Goal: Obtain resource: Obtain resource

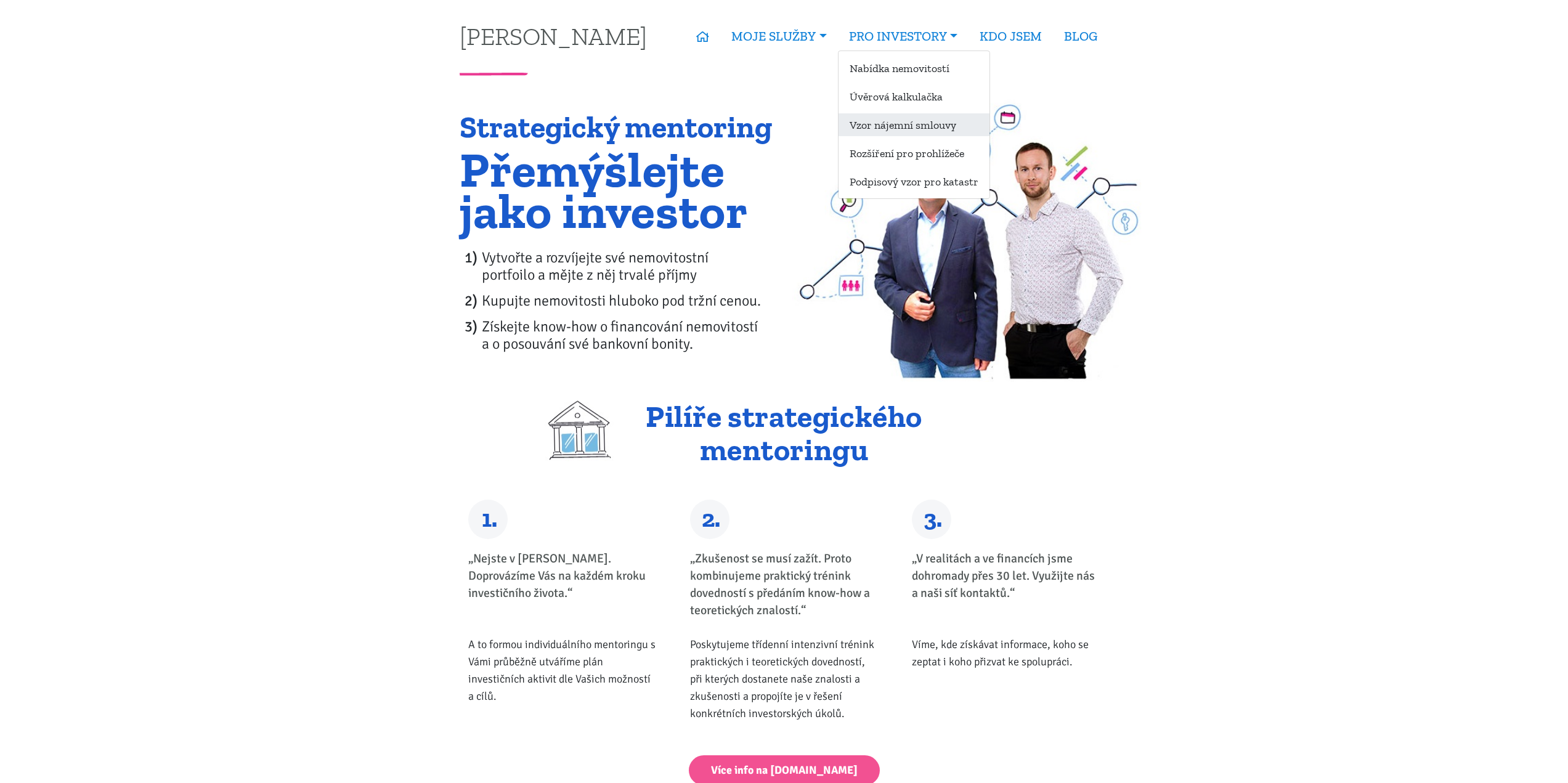
click at [926, 130] on link "Vzor nájemní smlouvy" at bounding box center [914, 124] width 151 height 23
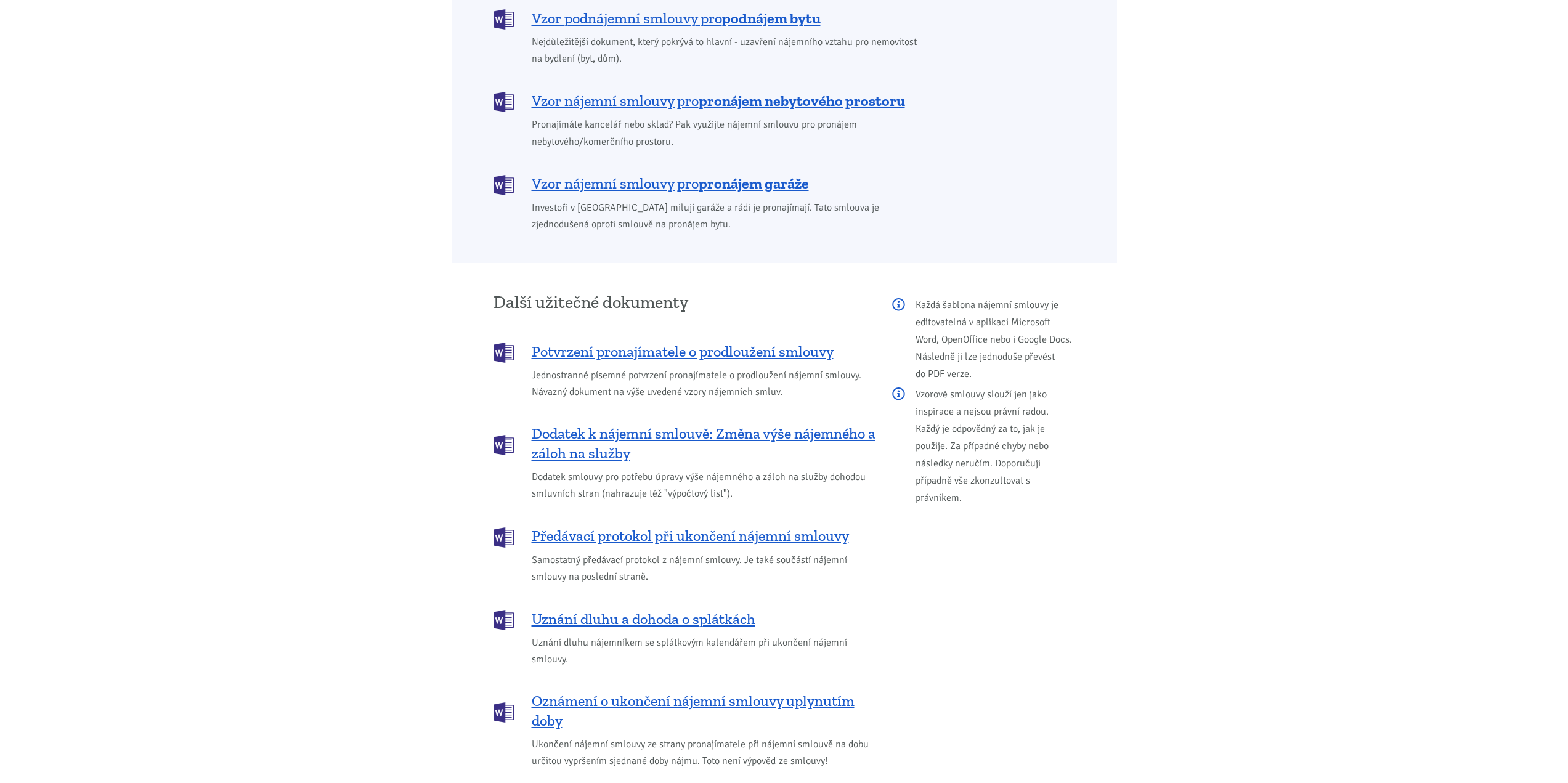
scroll to position [1170, 0]
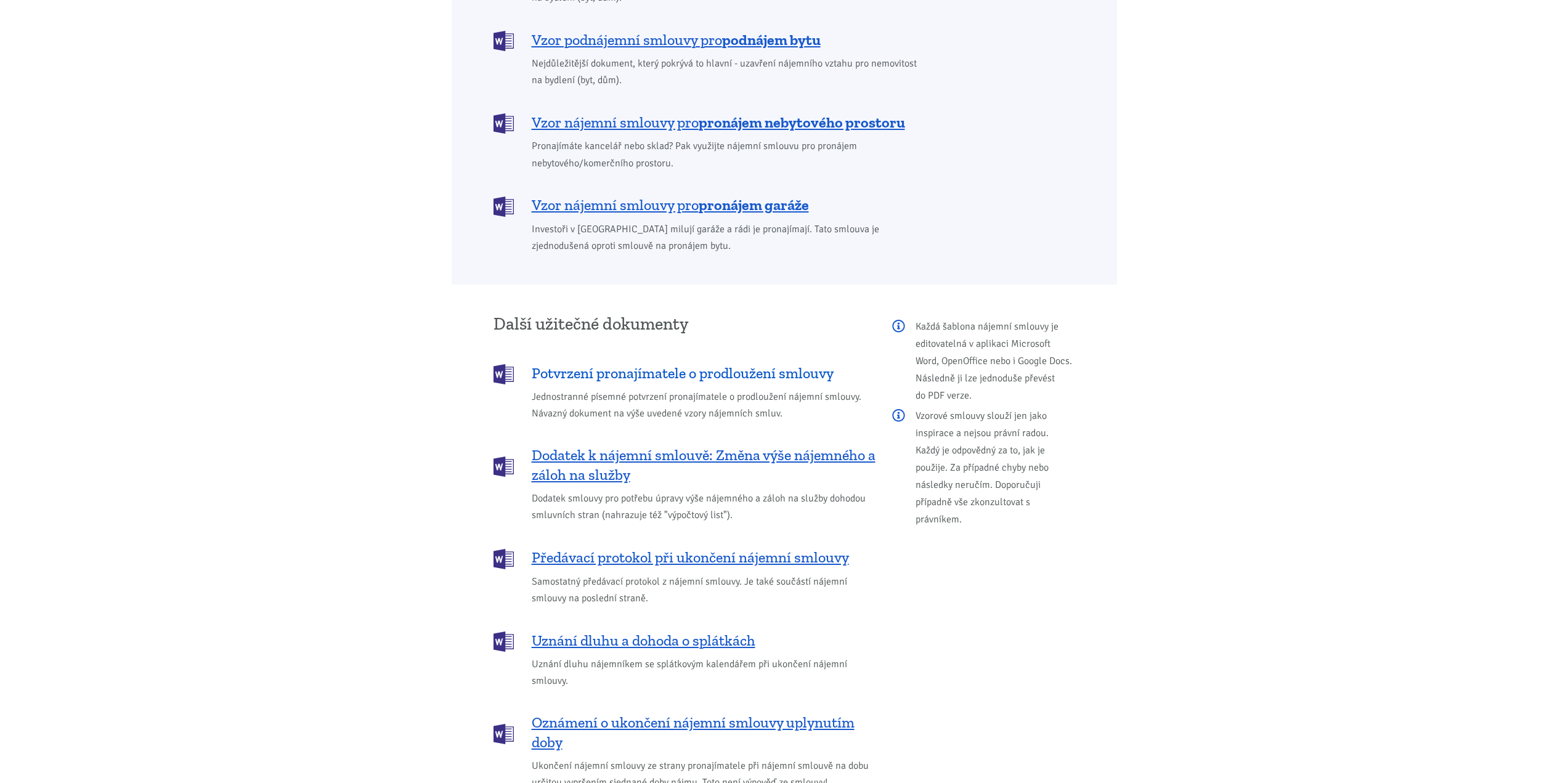
click at [772, 364] on span "Potvrzení pronajímatele o prodloužení smlouvy" at bounding box center [682, 374] width 302 height 20
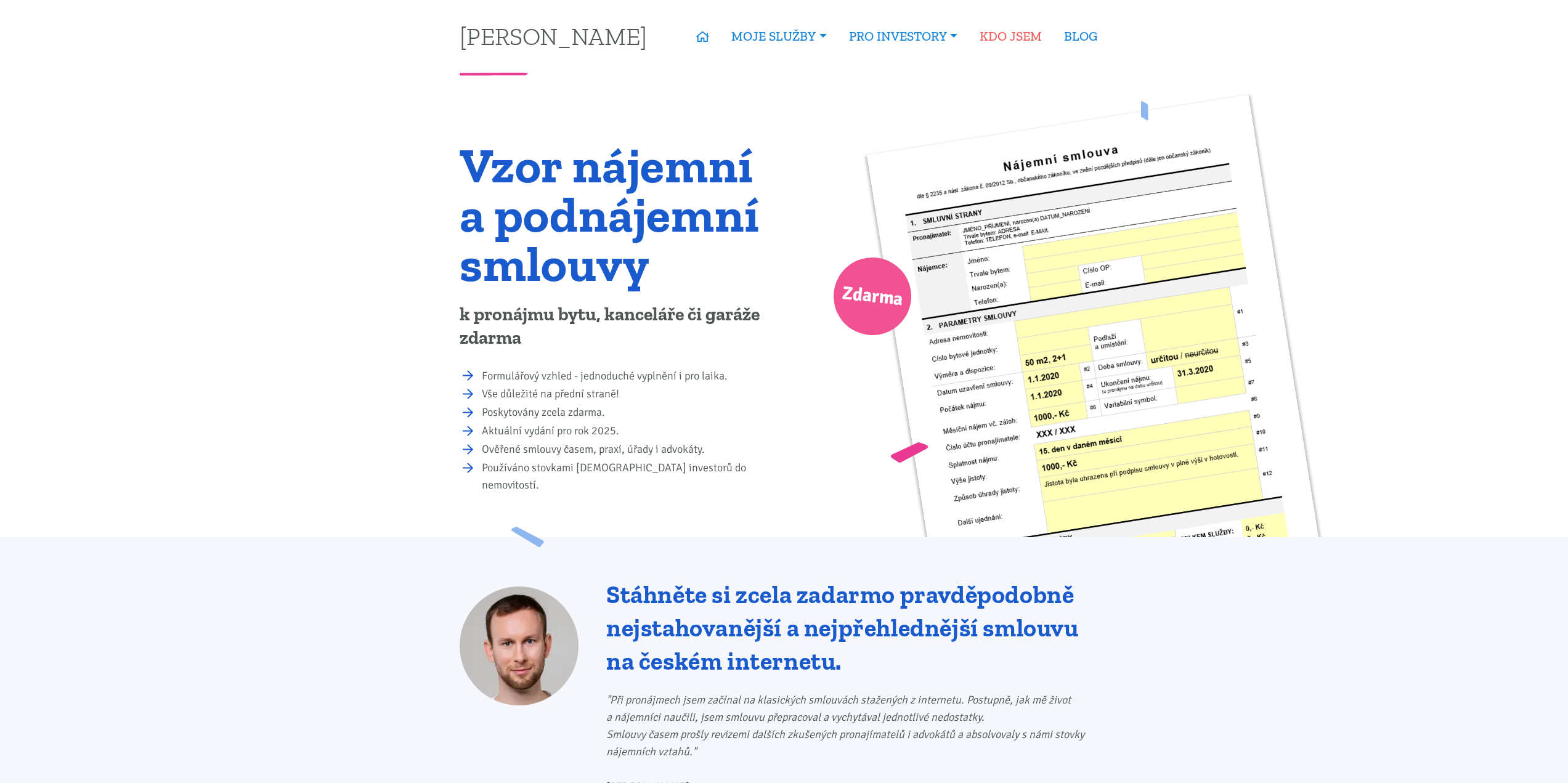
click at [1034, 39] on link "KDO JSEM" at bounding box center [1010, 35] width 84 height 28
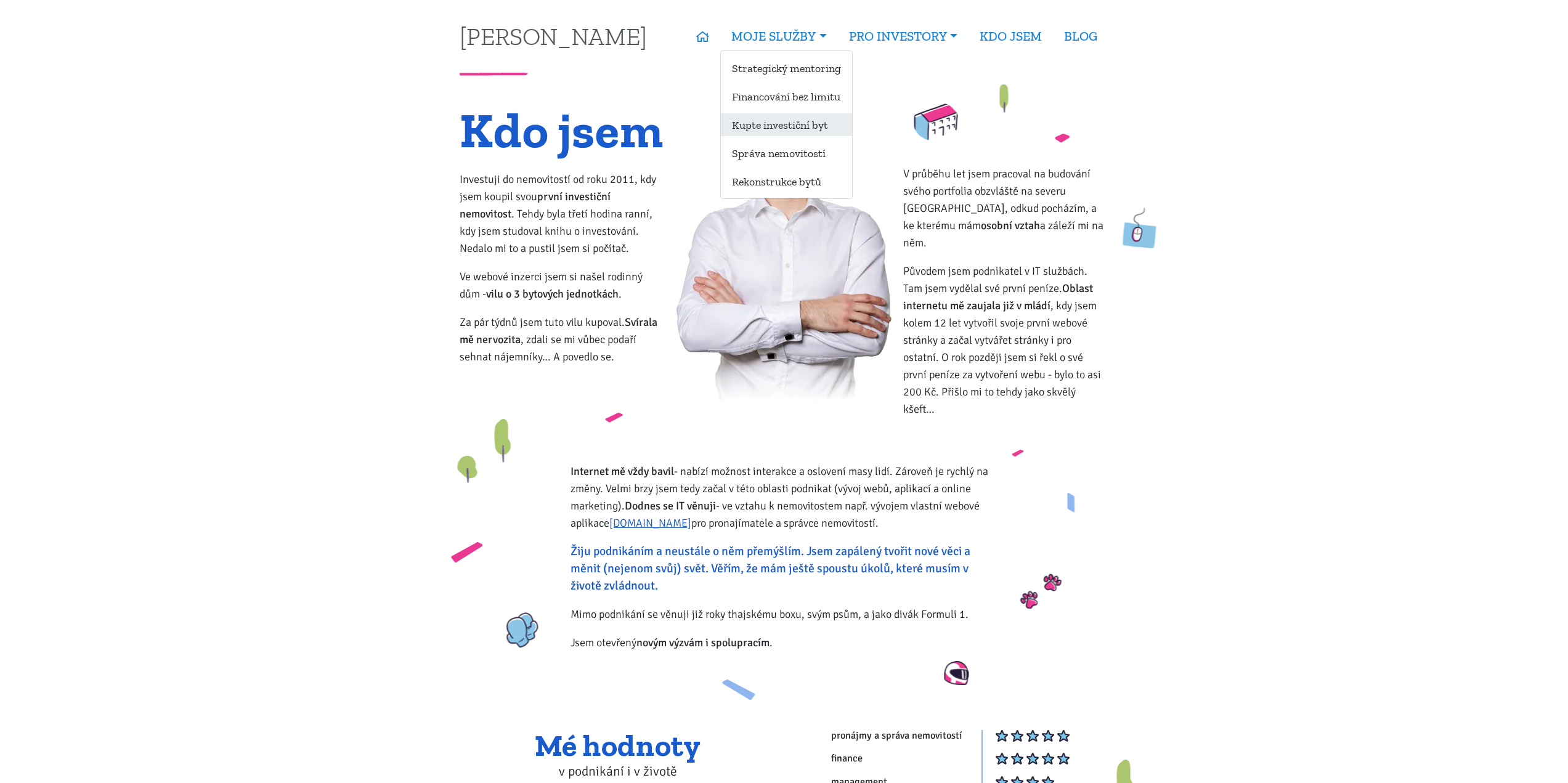
click at [807, 128] on link "Kupte investiční byt" at bounding box center [786, 124] width 132 height 23
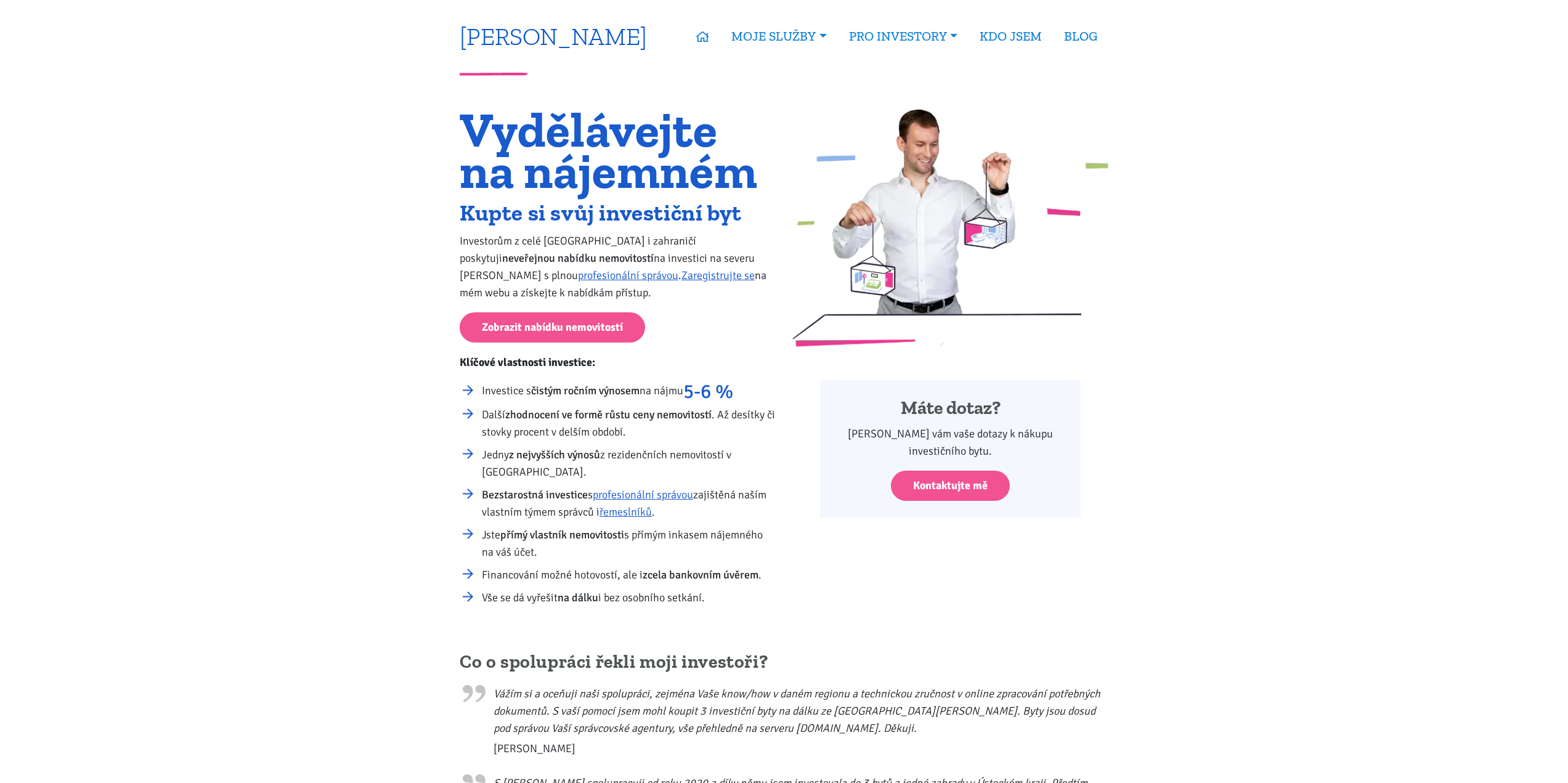
click at [594, 44] on link "[PERSON_NAME]" at bounding box center [554, 35] width 187 height 24
